Goal: Check status: Check status

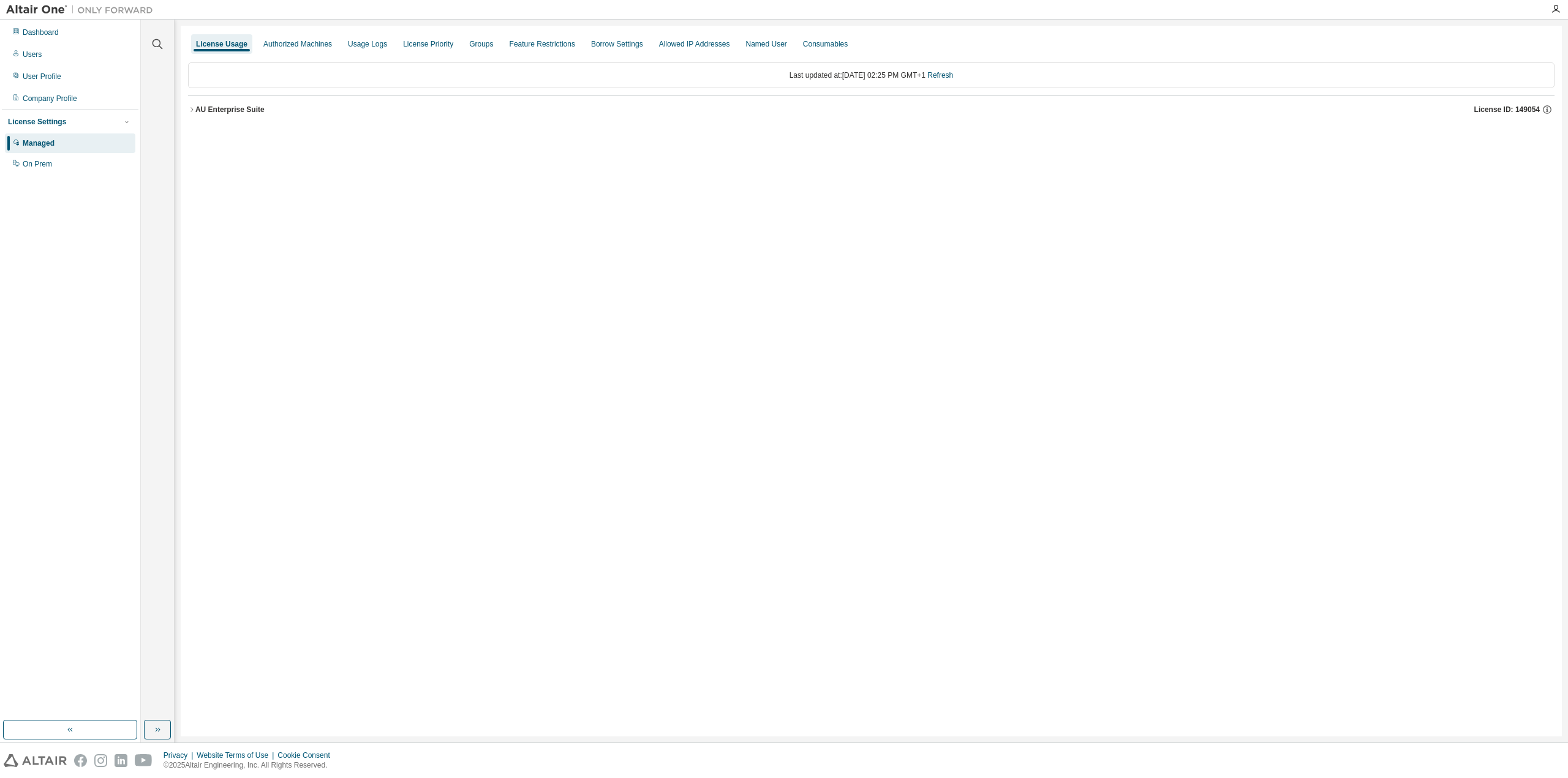
click at [194, 109] on icon "button" at bounding box center [191, 109] width 7 height 7
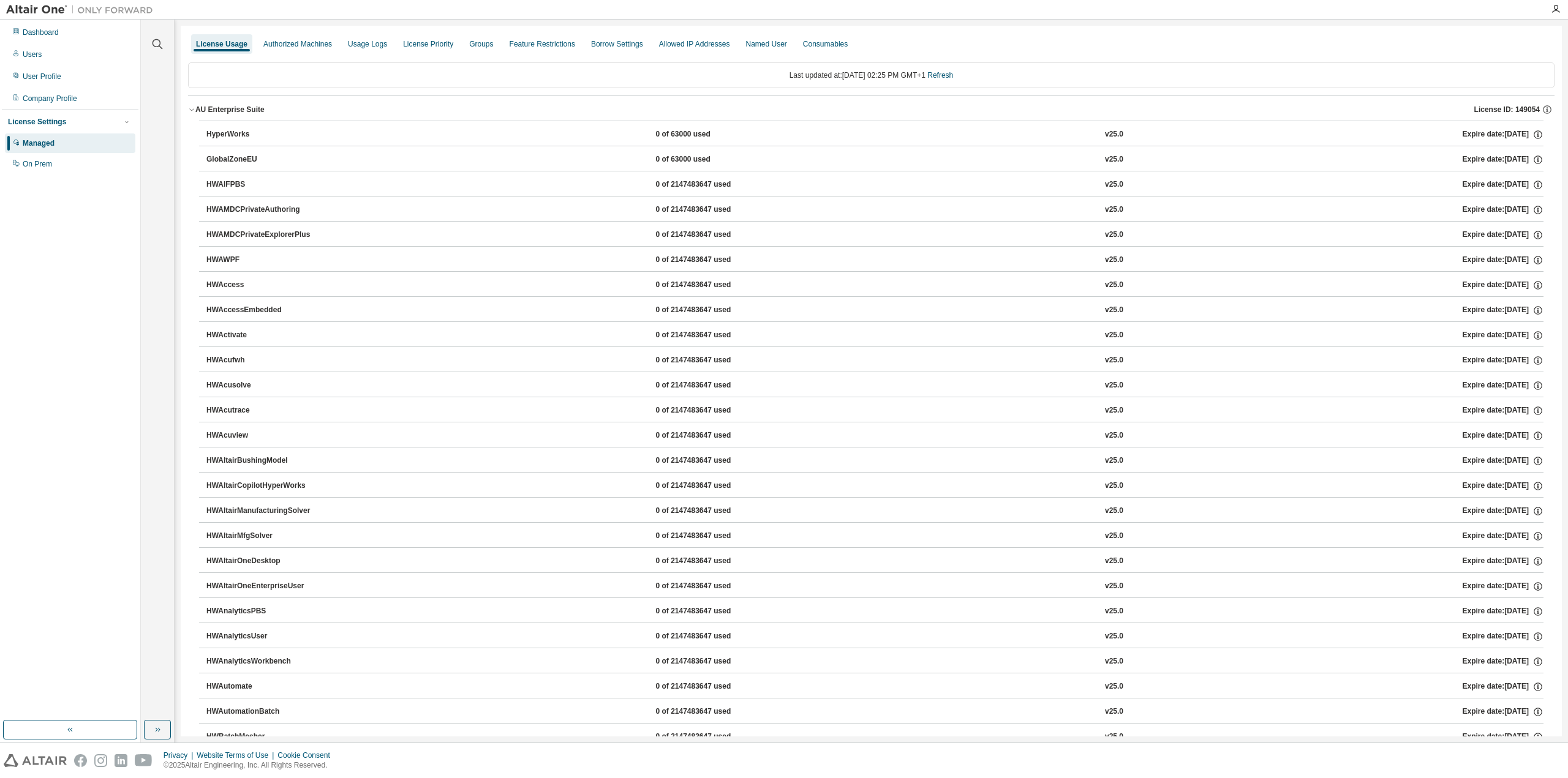
click at [208, 46] on div "License Usage" at bounding box center [221, 44] width 51 height 10
click at [194, 110] on icon "button" at bounding box center [191, 109] width 7 height 7
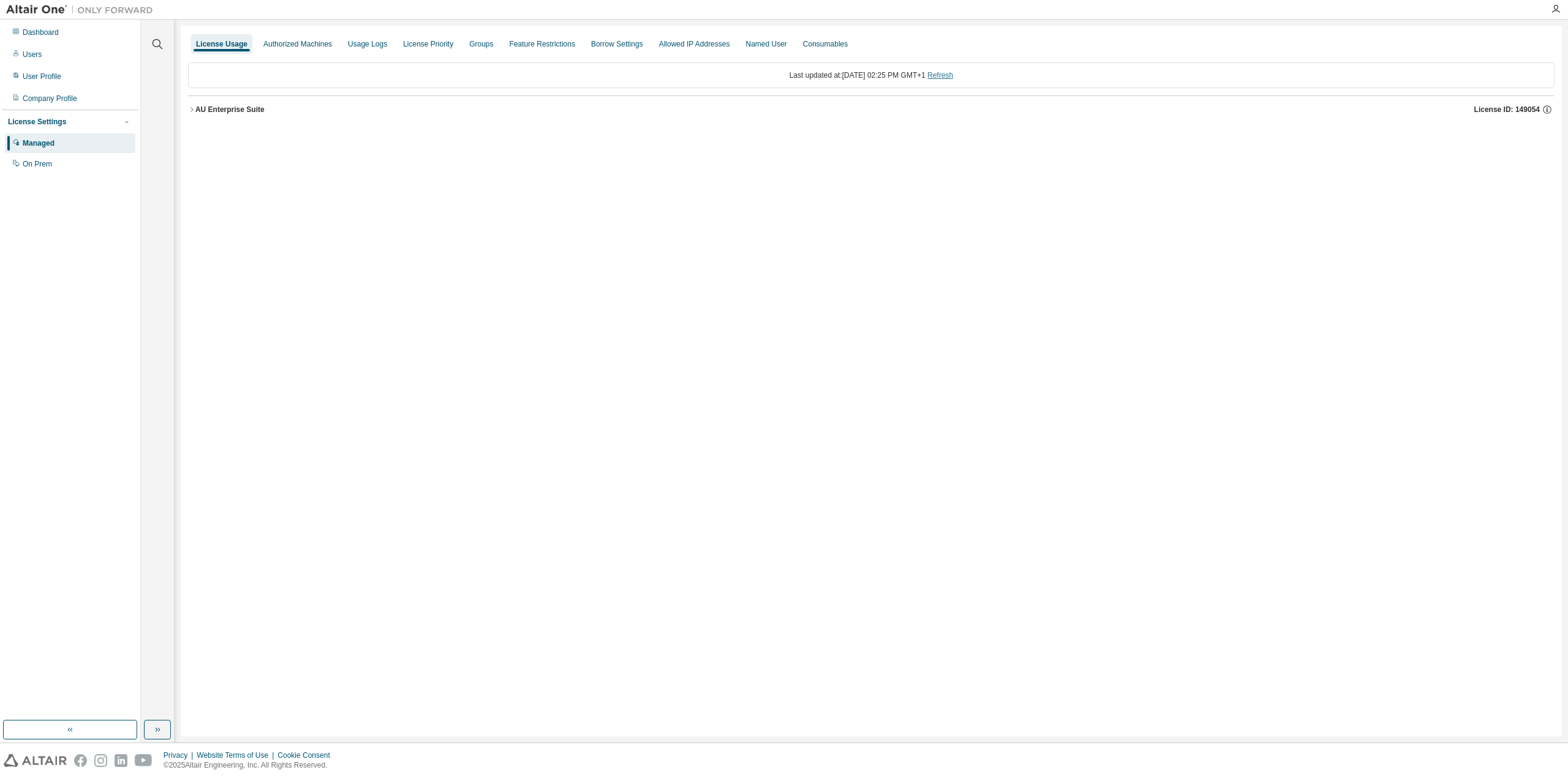
click at [949, 77] on link "Refresh" at bounding box center [940, 75] width 26 height 9
click at [193, 106] on icon "button" at bounding box center [191, 109] width 7 height 7
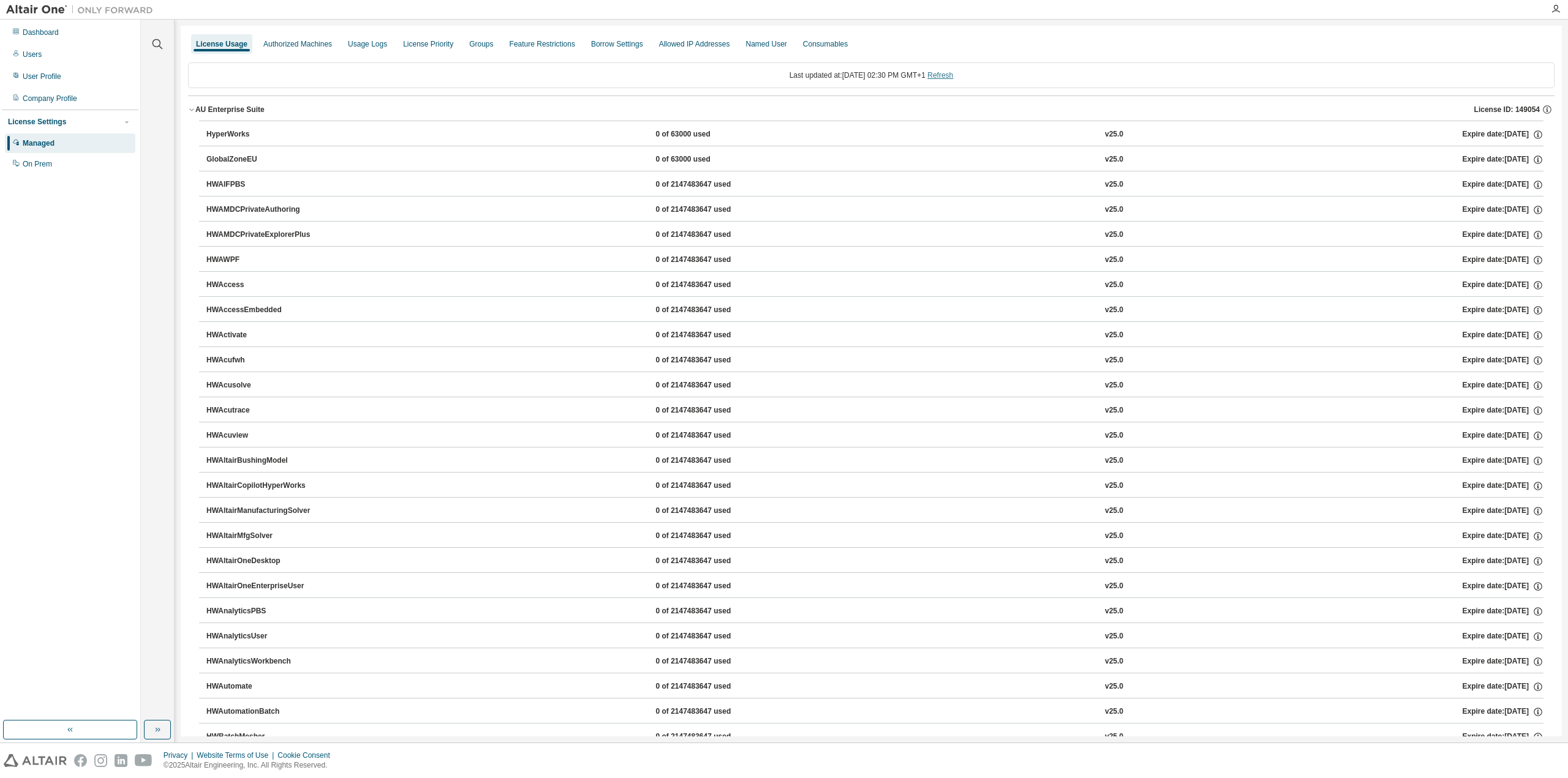
click at [947, 77] on link "Refresh" at bounding box center [940, 75] width 26 height 9
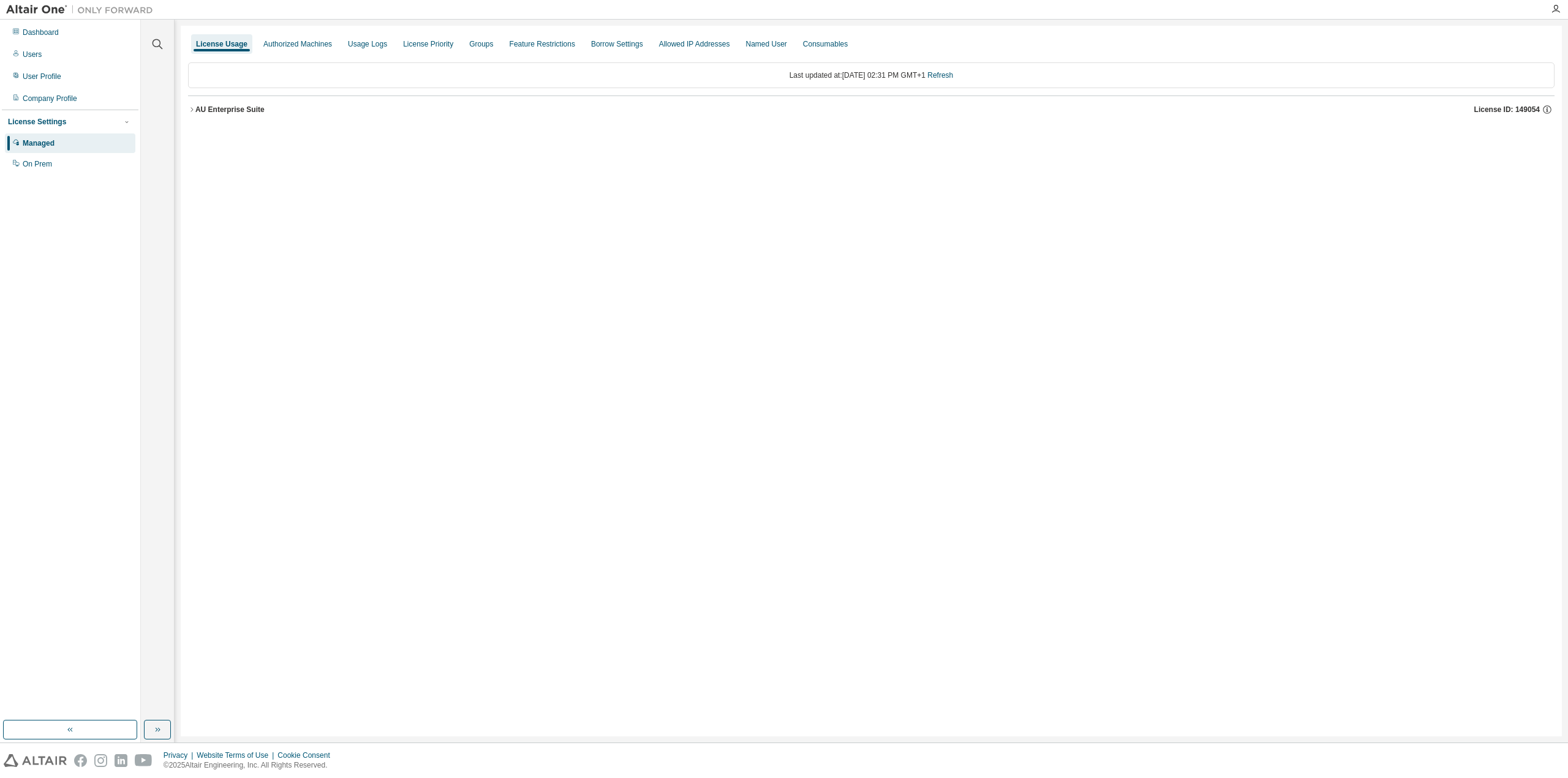
click at [192, 108] on icon "button" at bounding box center [191, 109] width 7 height 7
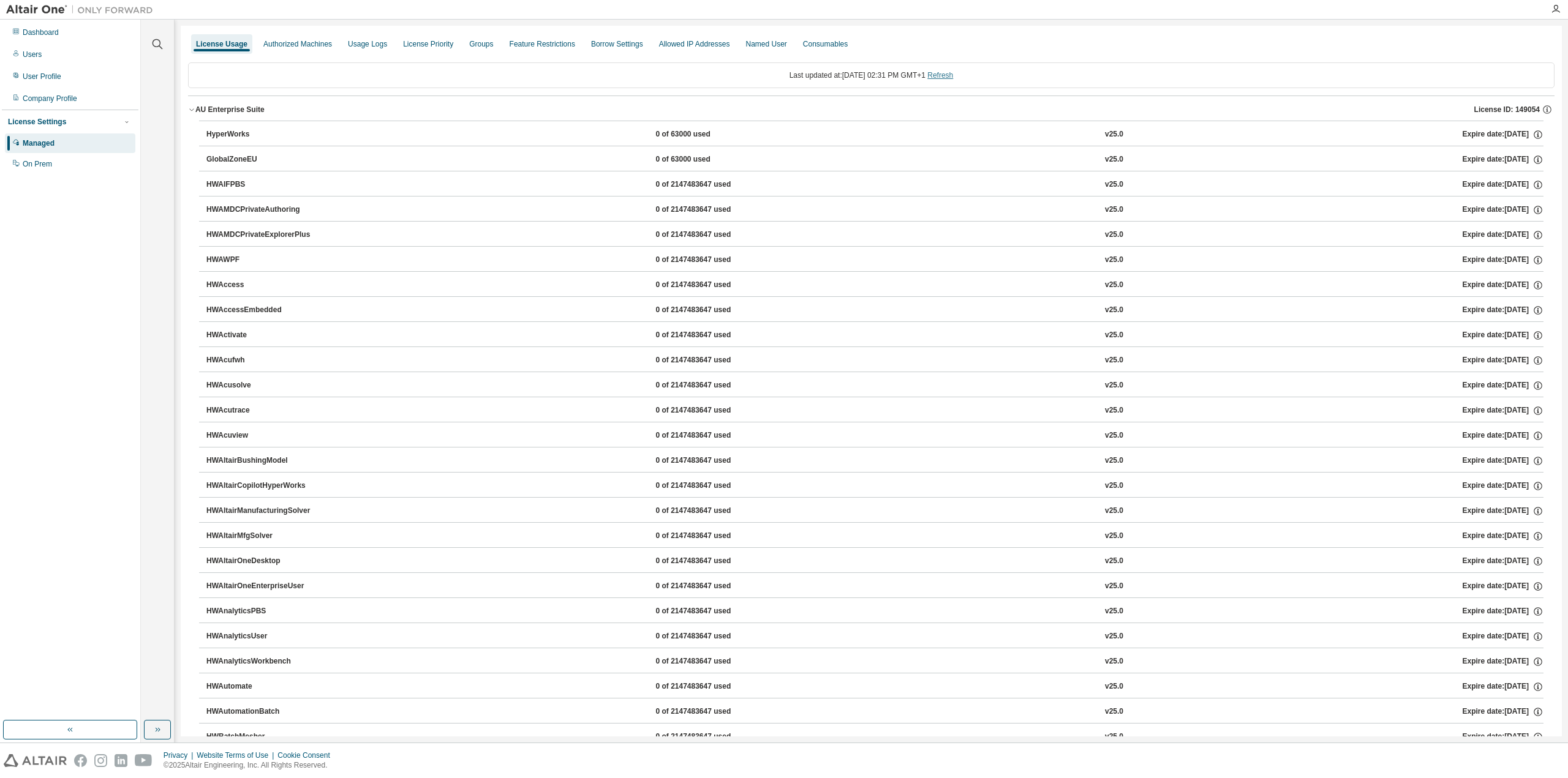
click at [952, 75] on link "Refresh" at bounding box center [940, 75] width 26 height 9
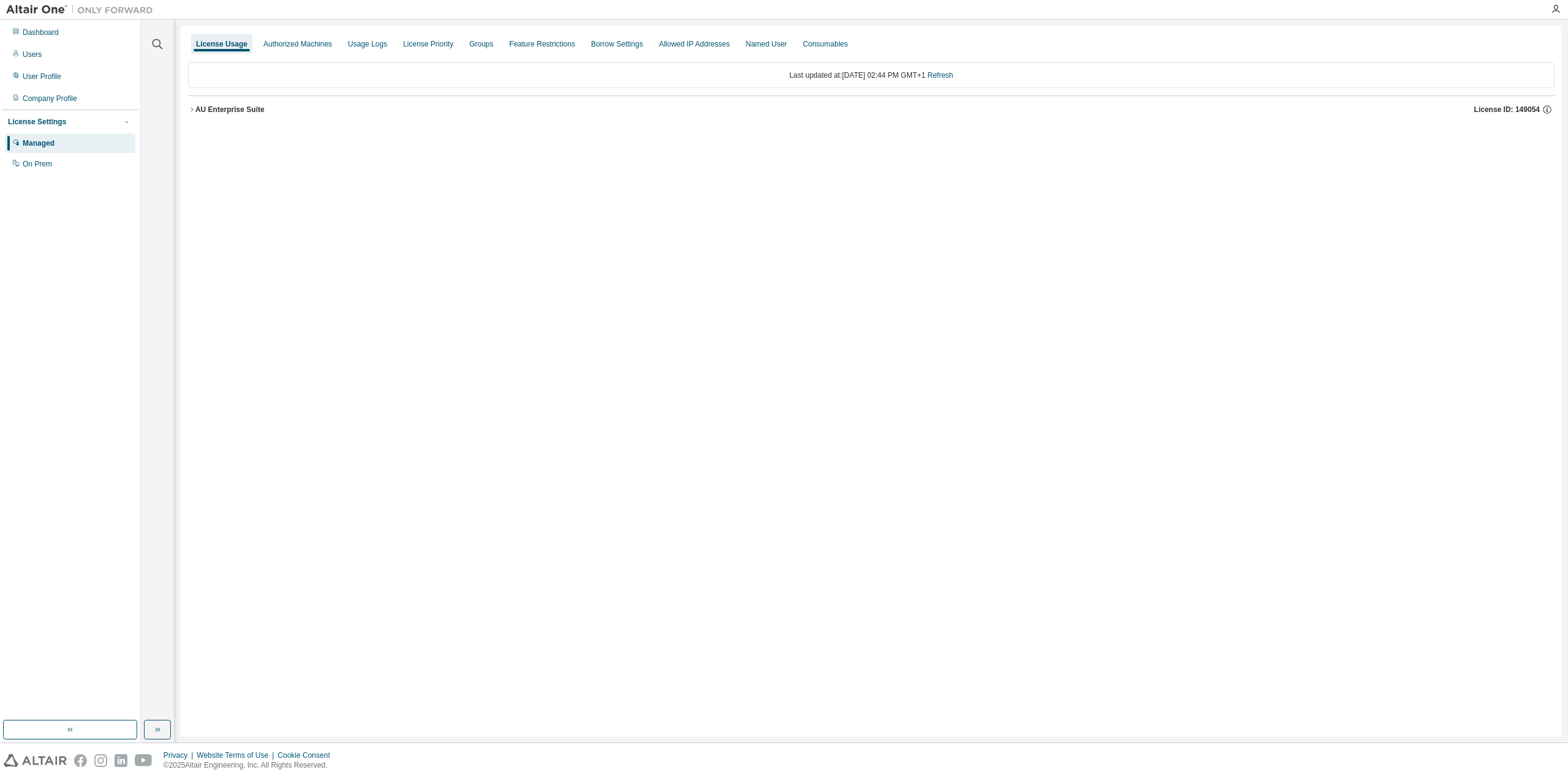
click at [193, 111] on icon "button" at bounding box center [191, 109] width 7 height 7
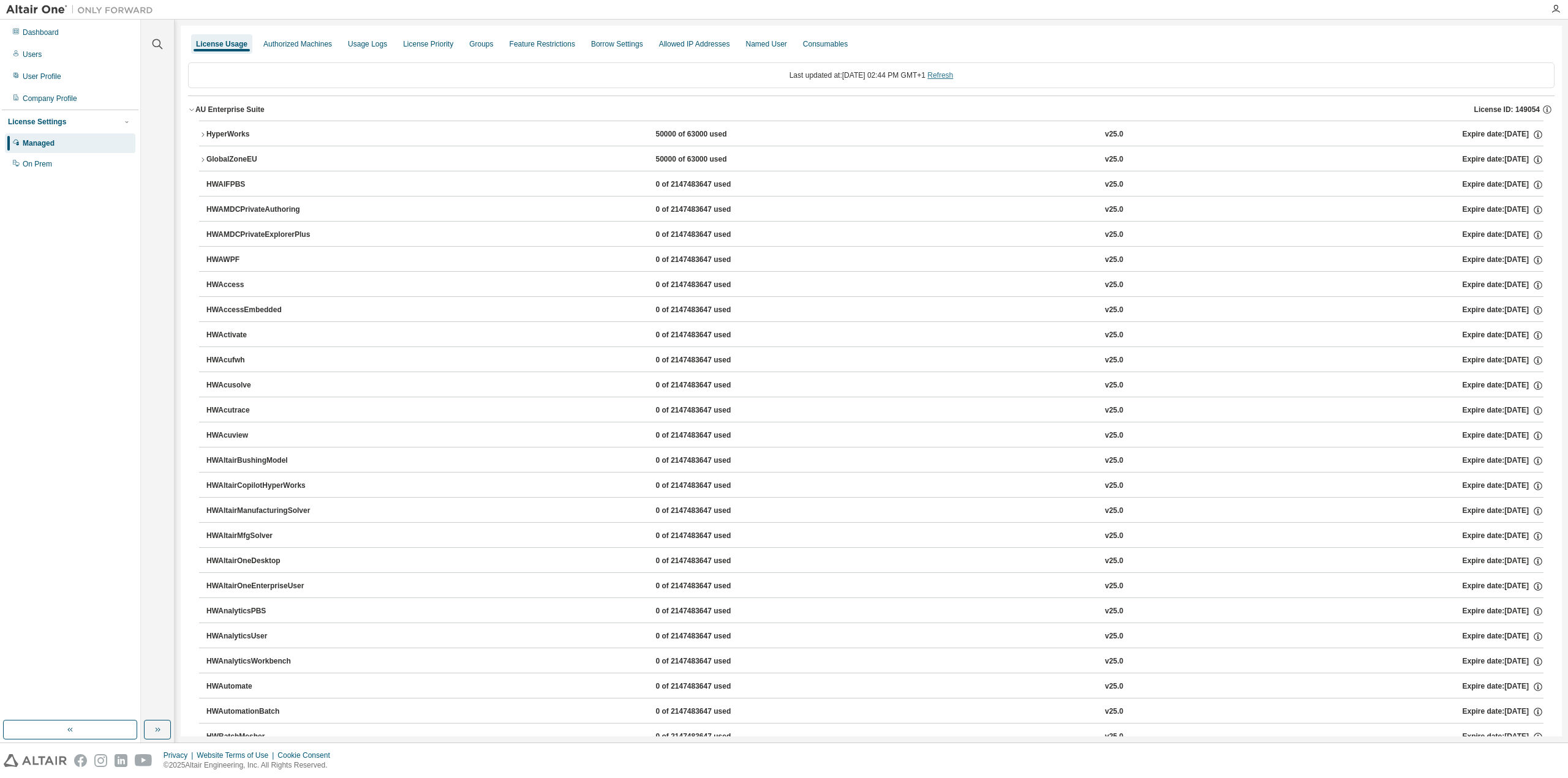
click at [953, 76] on link "Refresh" at bounding box center [940, 75] width 26 height 9
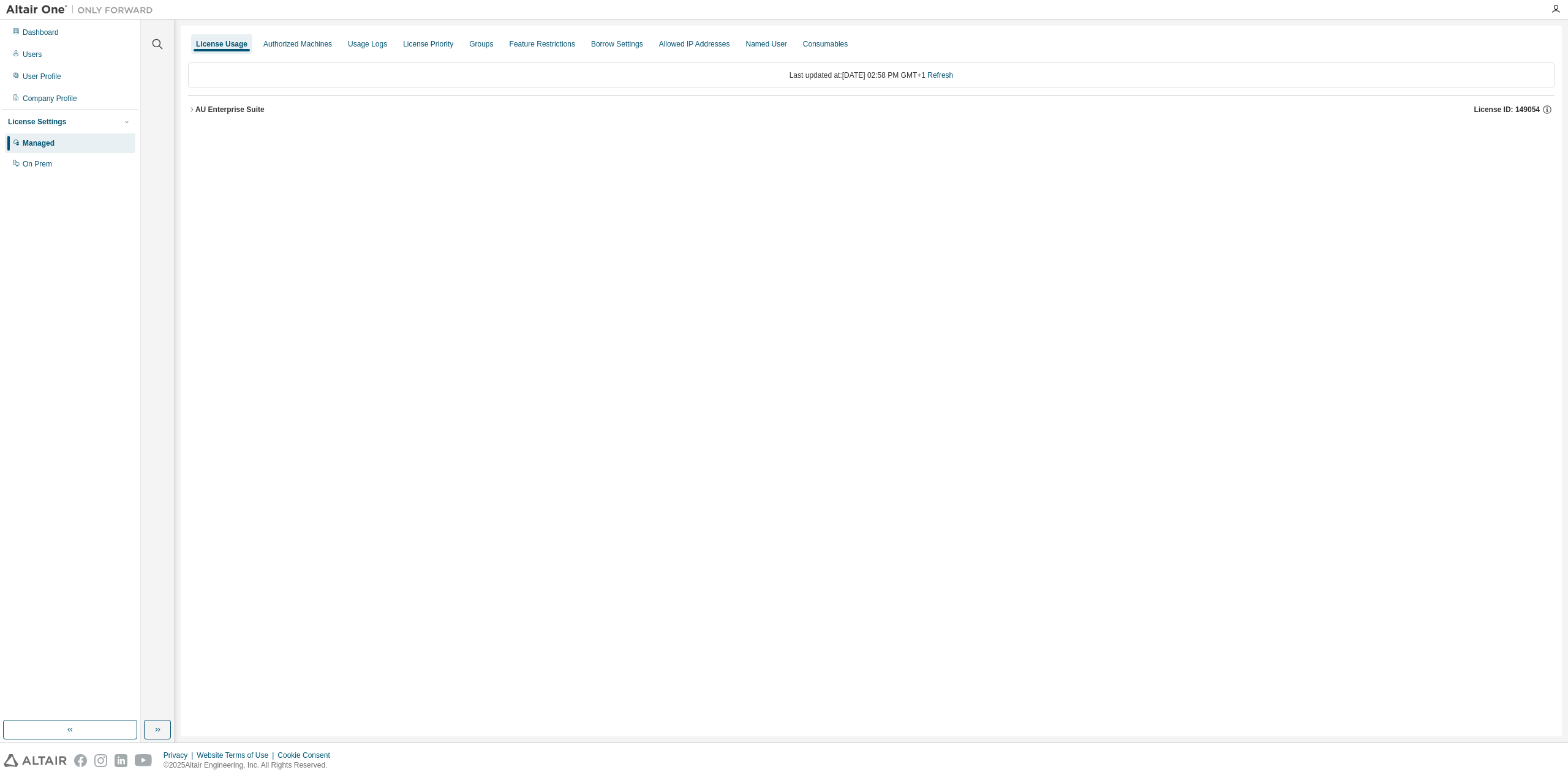
click at [189, 108] on icon "button" at bounding box center [191, 109] width 7 height 7
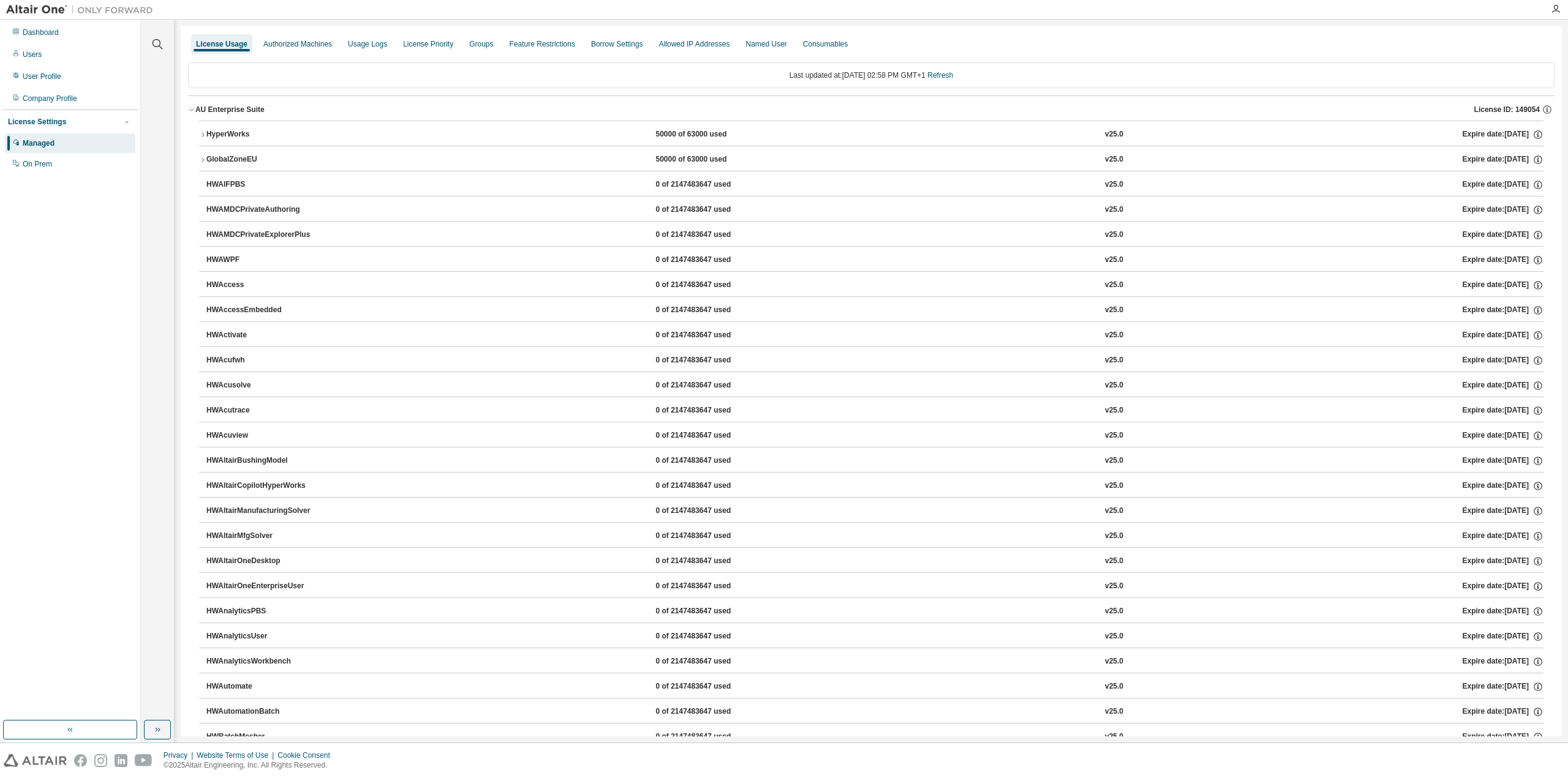
click at [203, 134] on icon "button" at bounding box center [203, 134] width 2 height 4
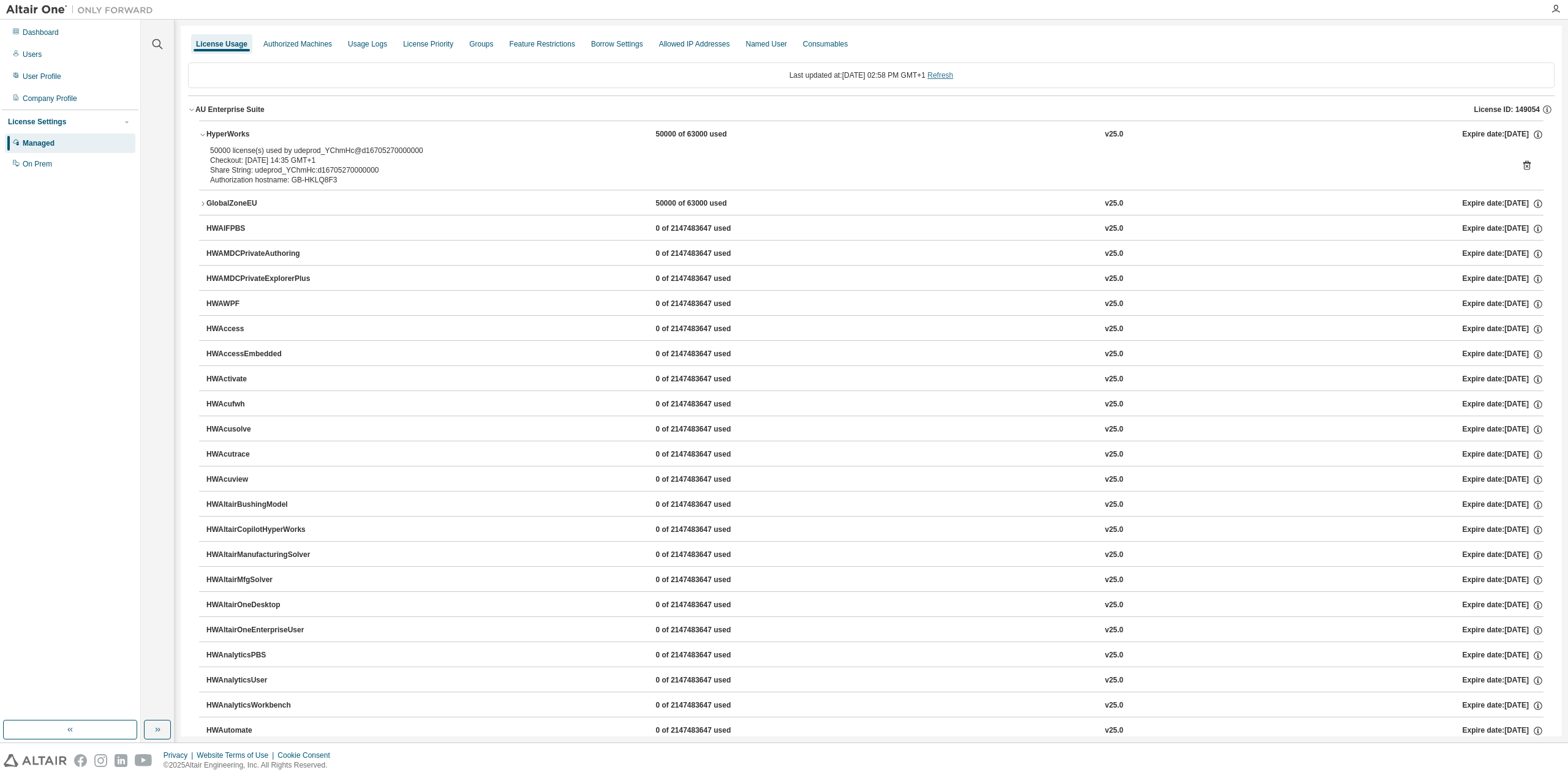
click at [943, 73] on link "Refresh" at bounding box center [940, 75] width 26 height 9
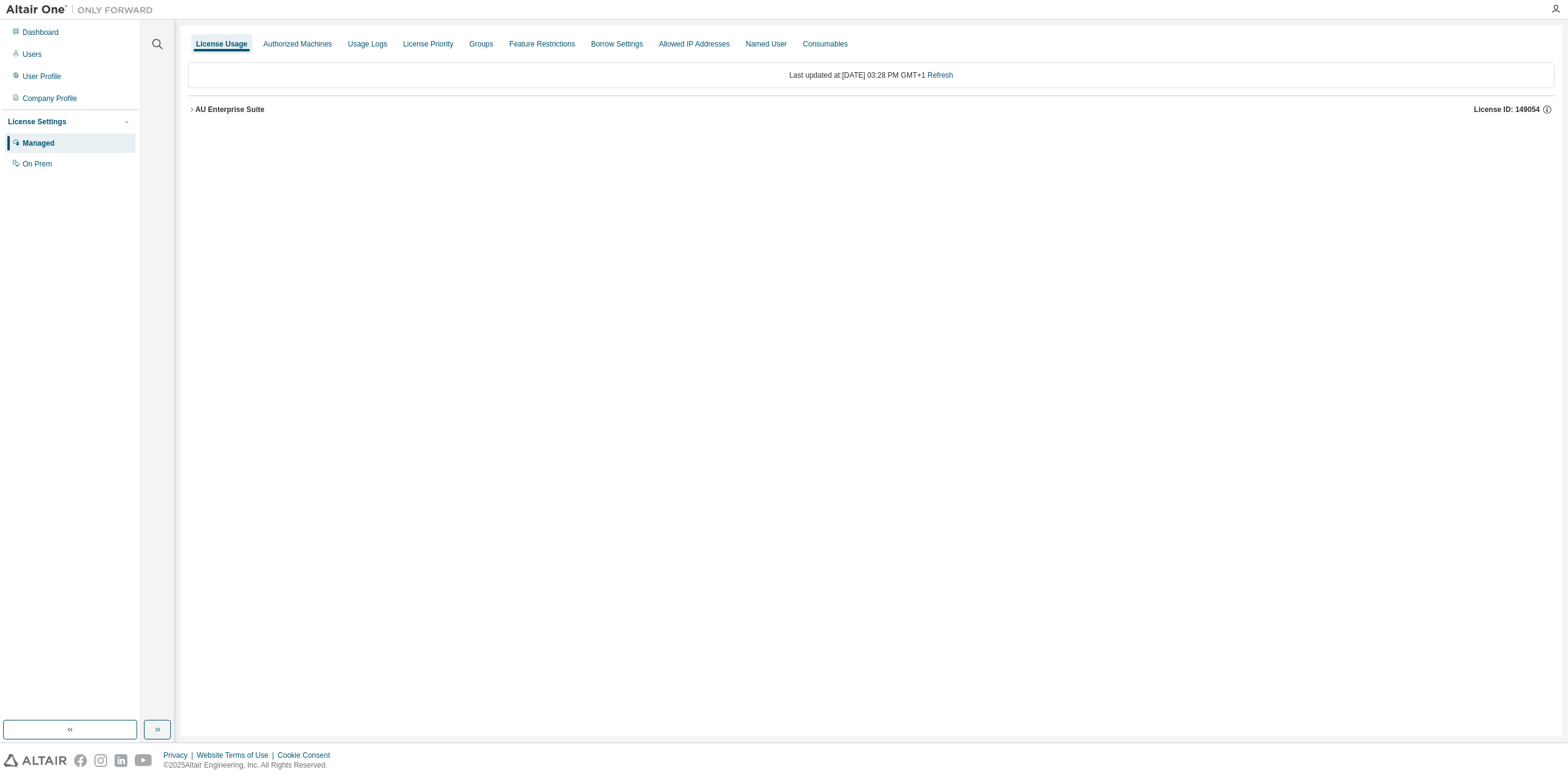
click at [192, 106] on icon "button" at bounding box center [191, 109] width 7 height 7
